Goal: Find specific page/section: Find specific page/section

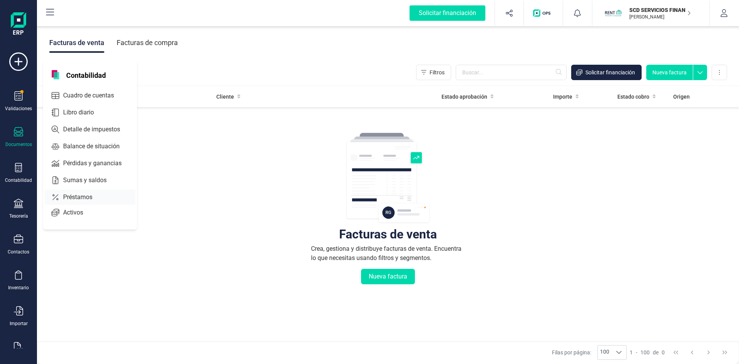
click at [76, 195] on span "Préstamos" at bounding box center [83, 196] width 46 height 9
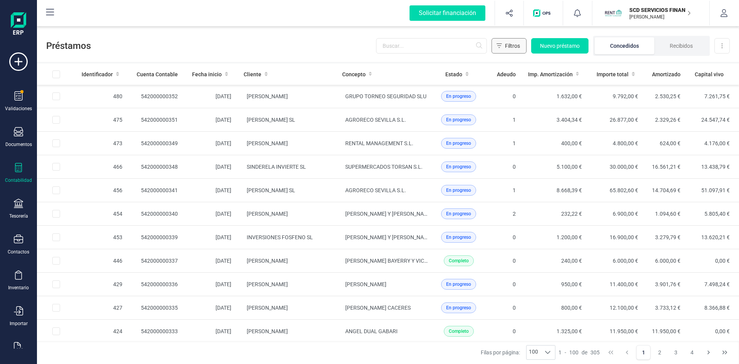
click at [507, 46] on span "Filtros" at bounding box center [512, 46] width 15 height 8
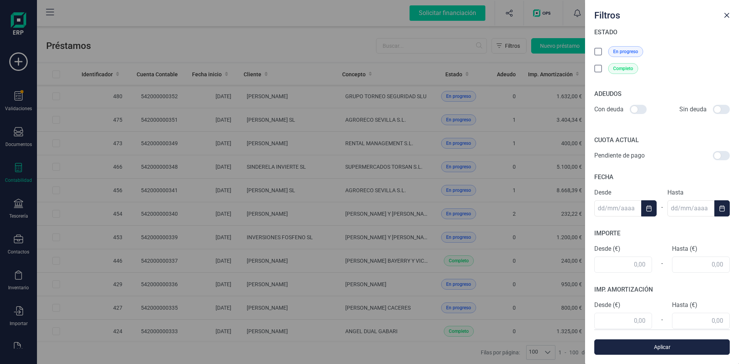
click at [598, 51] on icon at bounding box center [599, 52] width 8 height 8
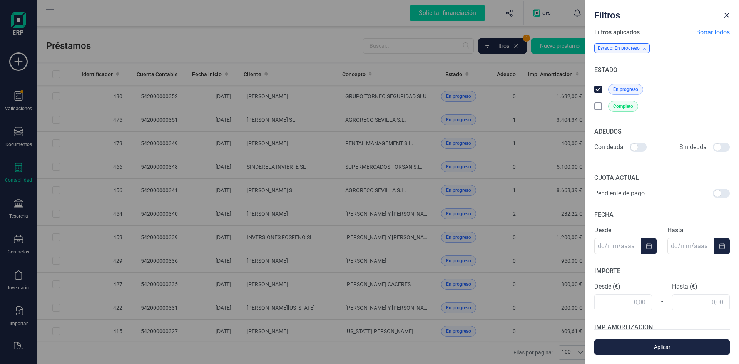
drag, startPoint x: 632, startPoint y: 146, endPoint x: 642, endPoint y: 149, distance: 10.2
click at [641, 149] on div at bounding box center [637, 146] width 17 height 9
click at [629, 147] on input "checkbox" at bounding box center [629, 147] width 0 height 0
checkbox input "true"
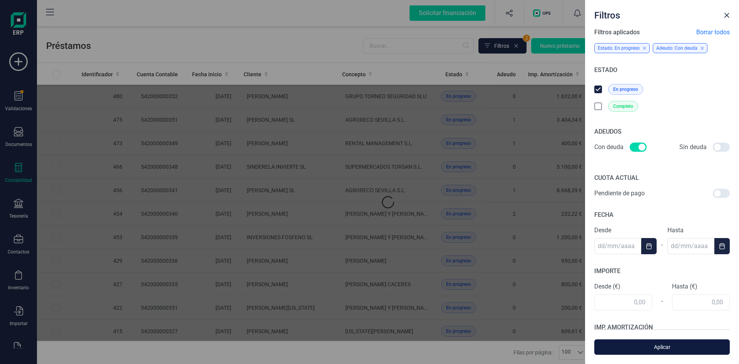
click at [668, 346] on span "Aplicar" at bounding box center [662, 347] width 118 height 8
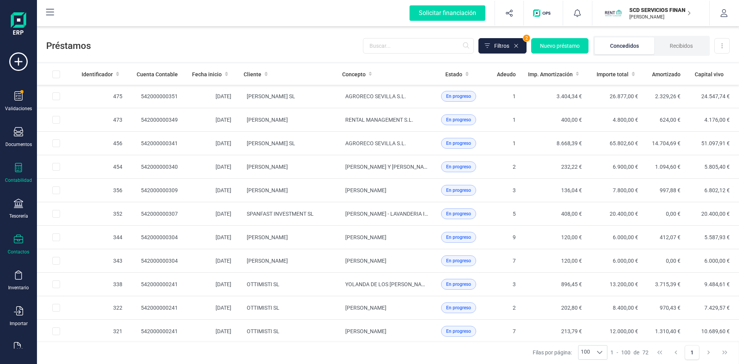
click at [14, 245] on div at bounding box center [18, 239] width 9 height 11
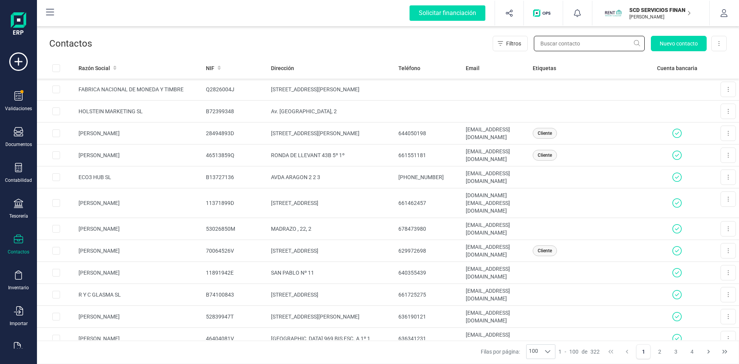
click at [552, 41] on input "text" at bounding box center [589, 43] width 111 height 15
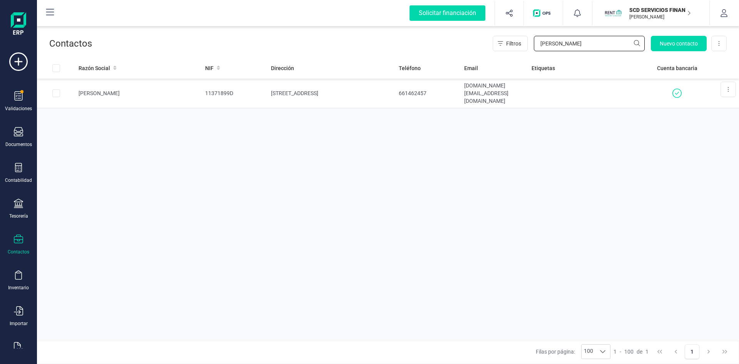
drag, startPoint x: 568, startPoint y: 43, endPoint x: 522, endPoint y: 27, distance: 48.7
click at [527, 30] on div "Contactos Filtros [PERSON_NAME] Nuevo contacto Exportar Excel" at bounding box center [388, 42] width 702 height 31
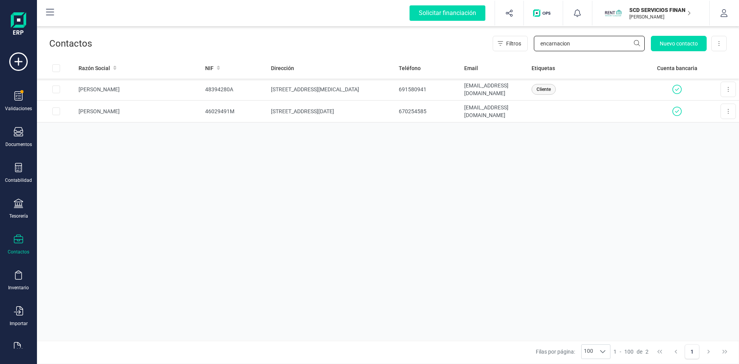
click at [638, 42] on input "encarnacion" at bounding box center [589, 43] width 111 height 15
click at [635, 43] on input "encarnacion" at bounding box center [589, 43] width 111 height 15
click at [577, 45] on input "encarnacion" at bounding box center [589, 43] width 111 height 15
click at [574, 45] on input "encarnacion" at bounding box center [589, 43] width 111 height 15
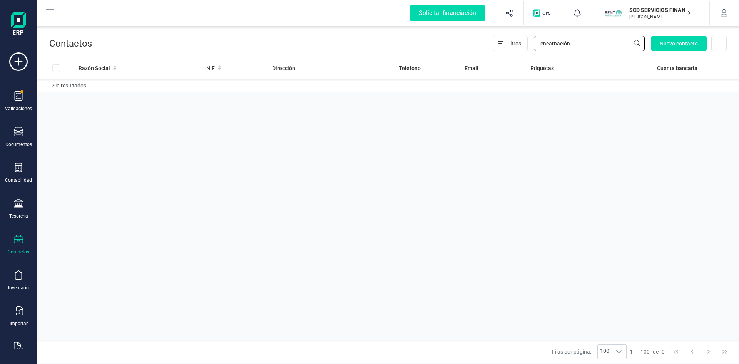
click at [634, 39] on input "encarnación" at bounding box center [589, 43] width 111 height 15
type input "encarnación"
click at [18, 244] on div at bounding box center [18, 239] width 9 height 11
click at [18, 172] on div at bounding box center [18, 168] width 9 height 11
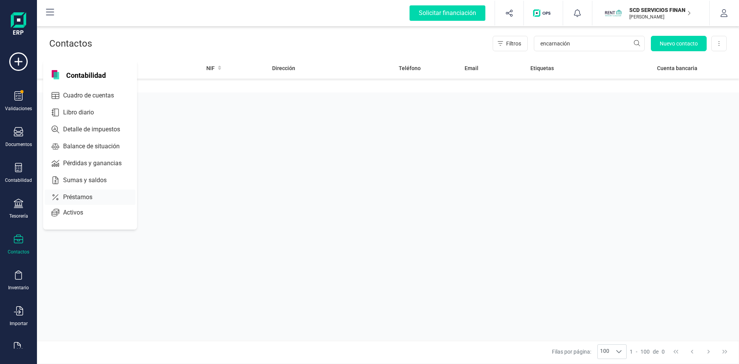
click at [75, 197] on span "Préstamos" at bounding box center [83, 196] width 46 height 9
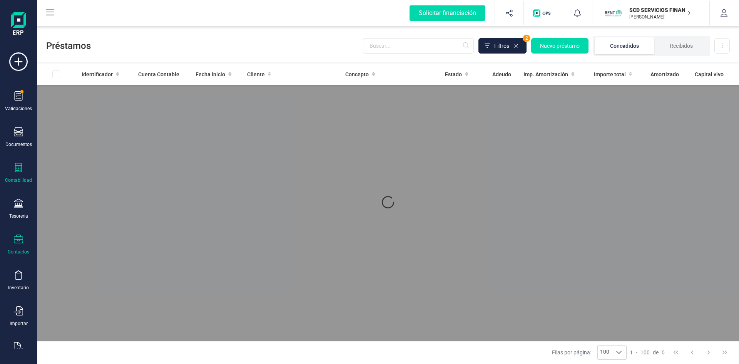
click at [15, 243] on icon at bounding box center [18, 238] width 9 height 9
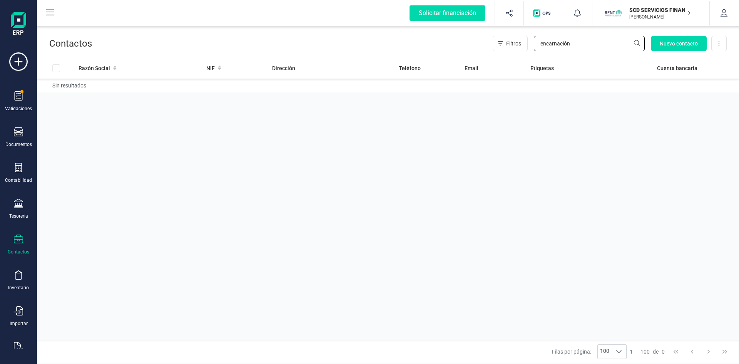
drag, startPoint x: 586, startPoint y: 42, endPoint x: 581, endPoint y: 41, distance: 5.1
click at [584, 42] on input "encarnación" at bounding box center [589, 43] width 111 height 15
type input "encarnaci"
